Goal: Transaction & Acquisition: Subscribe to service/newsletter

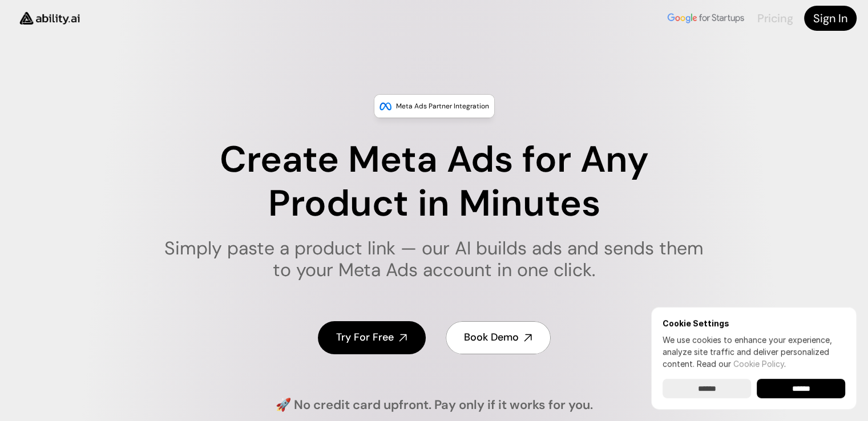
click at [768, 17] on link "Pricing" at bounding box center [775, 18] width 35 height 15
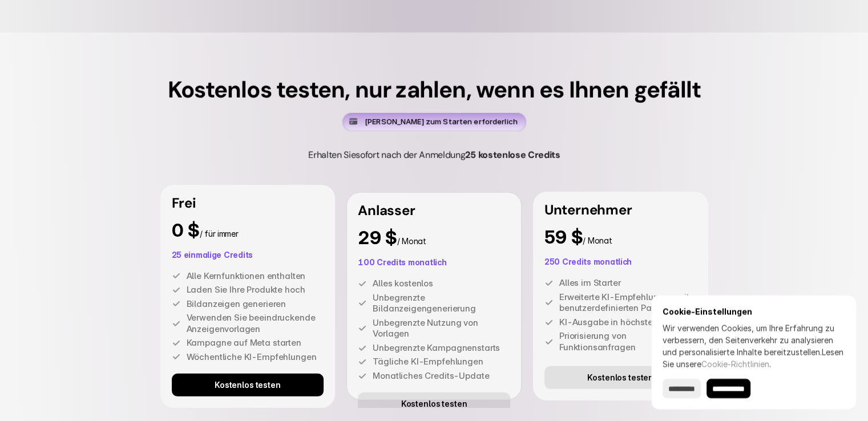
click at [788, 101] on div "Kostenlos testen, nur zahlen, wenn es Ihnen gefällt Keine Kreditkarte zum Start…" at bounding box center [434, 243] width 868 height 421
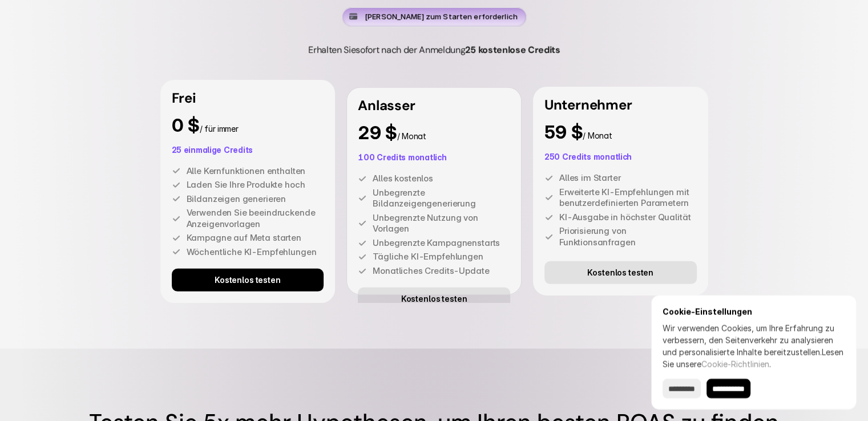
scroll to position [3348, 0]
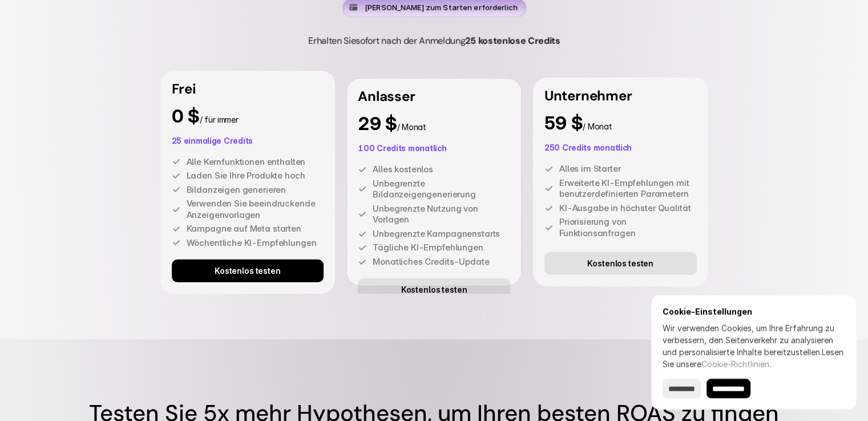
click at [278, 275] on font "Kostenlos testen" at bounding box center [248, 271] width 66 height 10
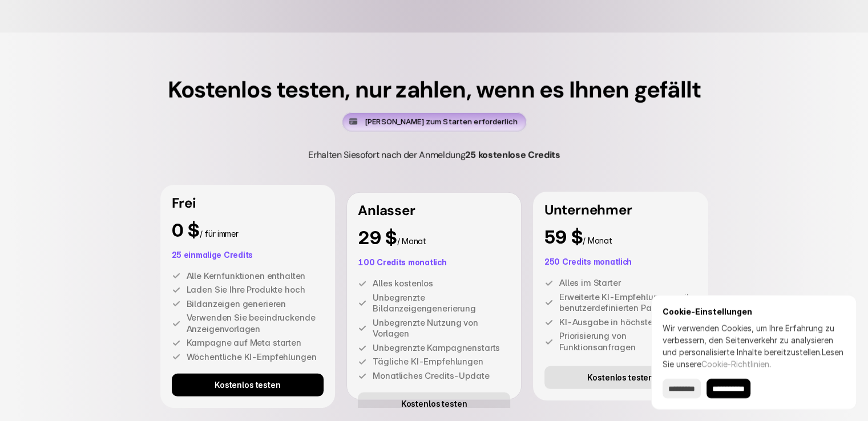
scroll to position [3120, 0]
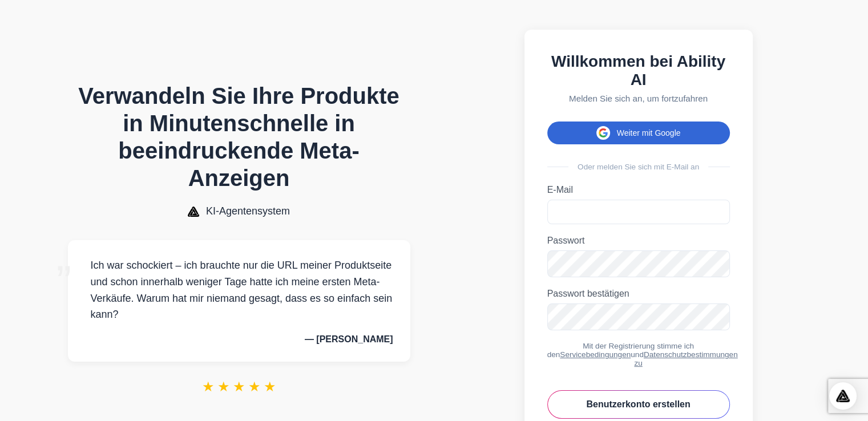
click at [598, 140] on span at bounding box center [604, 133] width 14 height 14
